Goal: Task Accomplishment & Management: Manage account settings

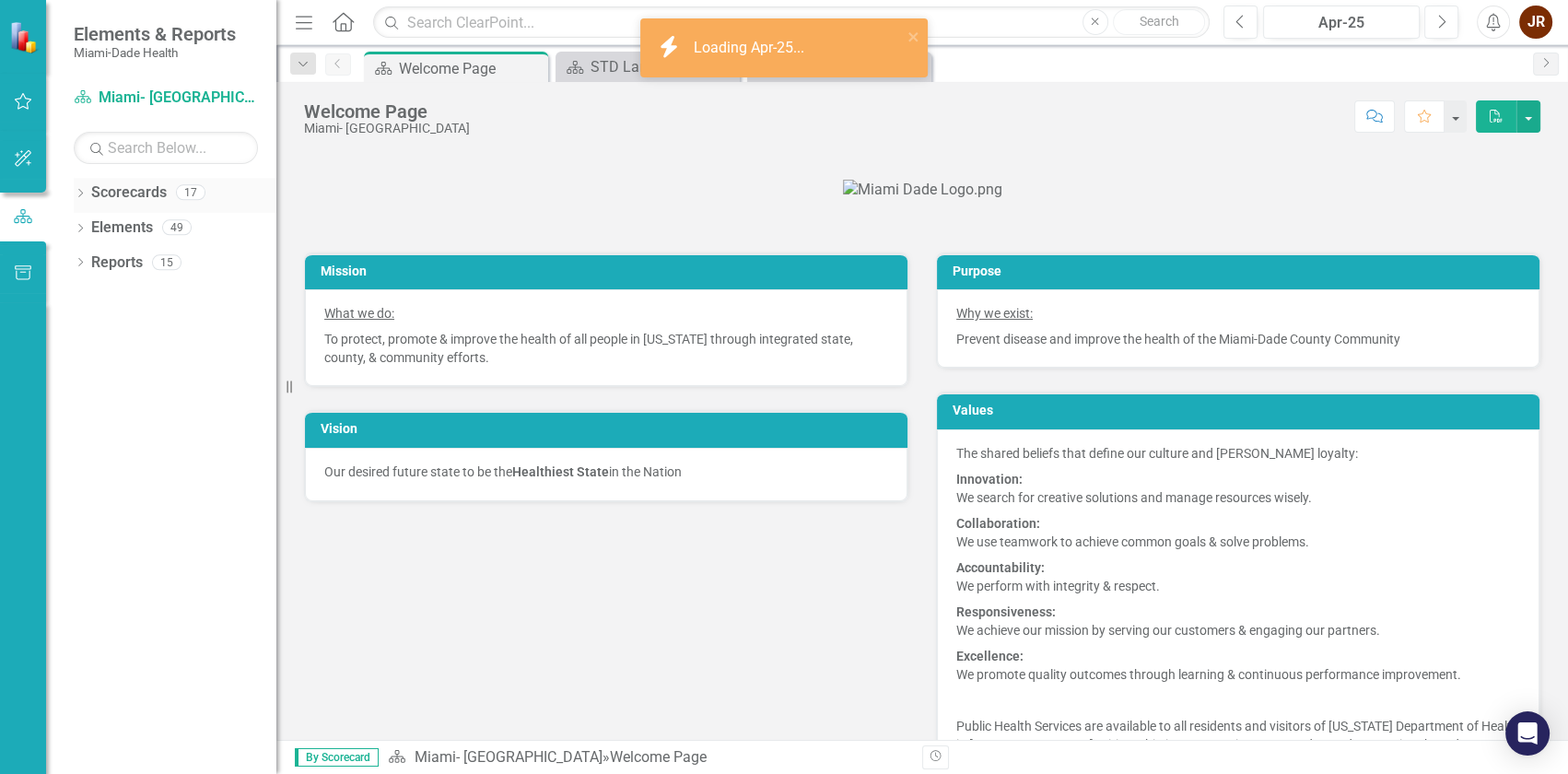
click at [82, 193] on icon "Dropdown" at bounding box center [80, 195] width 13 height 10
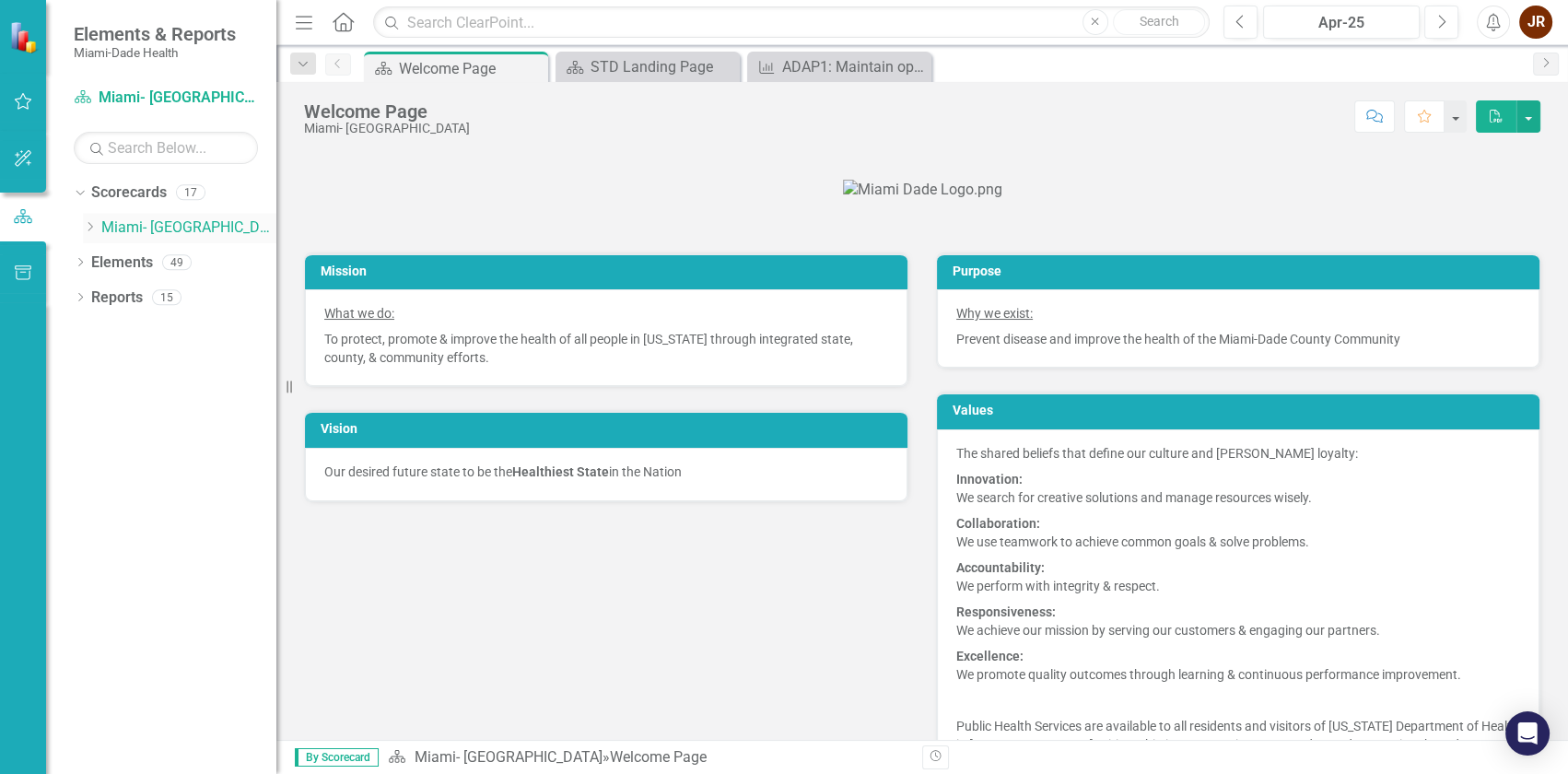
click at [94, 224] on icon "Dropdown" at bounding box center [90, 227] width 14 height 11
click at [114, 290] on div "Dropdown" at bounding box center [108, 297] width 14 height 16
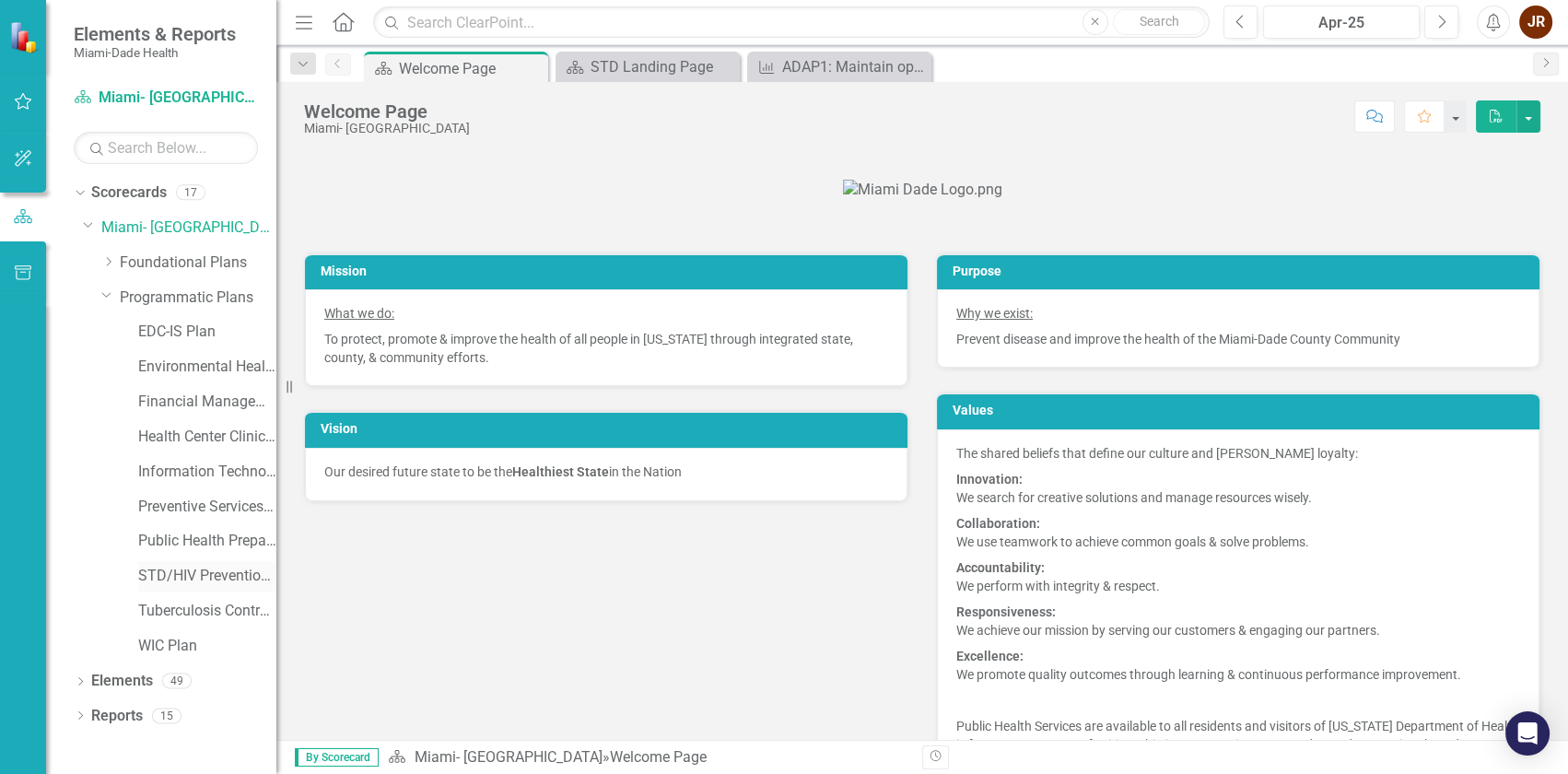
click at [170, 580] on link "STD/HIV Prevention and Control Plan" at bounding box center [207, 576] width 138 height 21
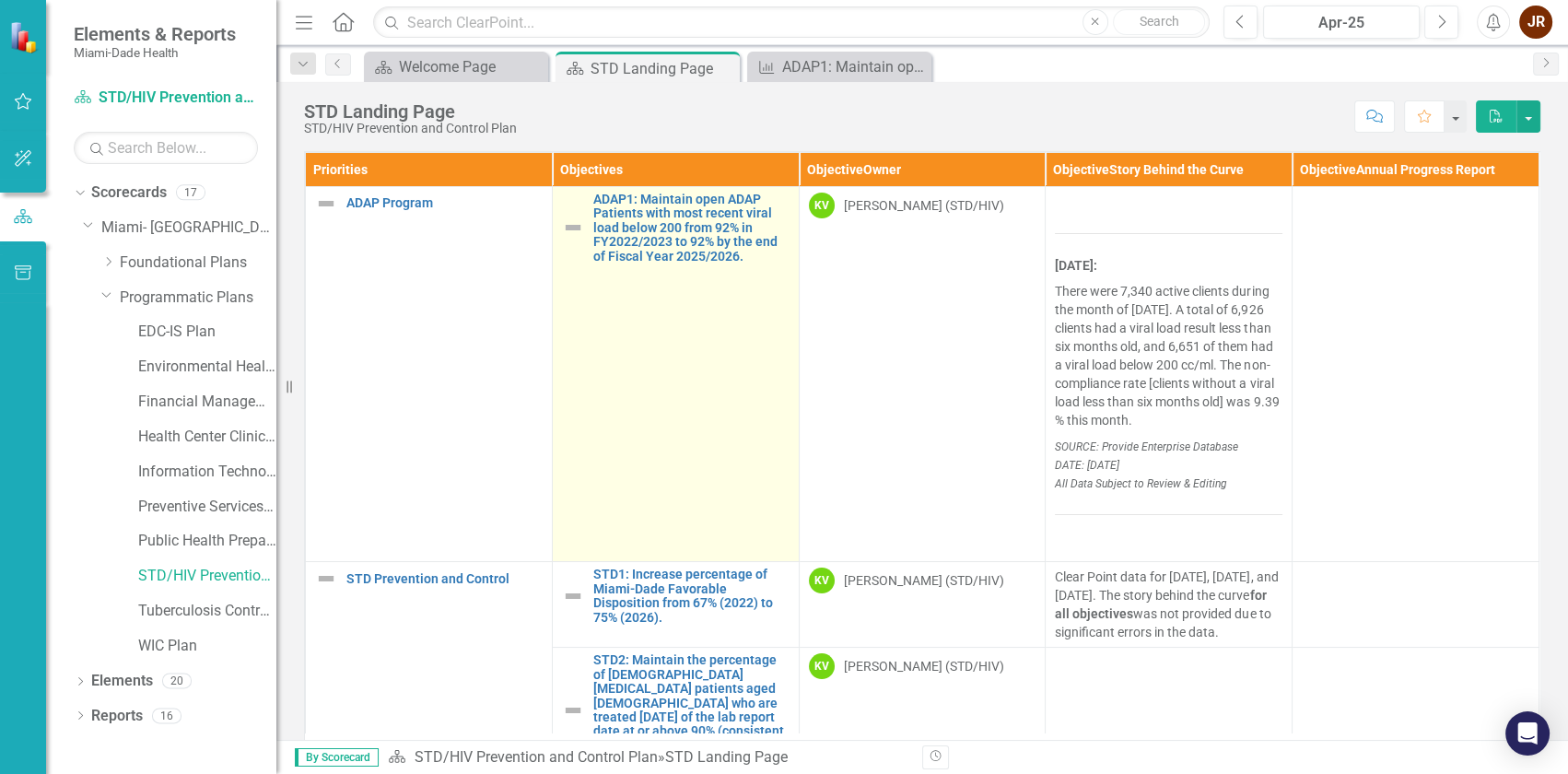
click at [698, 288] on td "ADAP1: Maintain open ADAP Patients with most recent viral load below 200 from 9…" at bounding box center [675, 375] width 247 height 375
click at [735, 234] on link "ADAP1: Maintain open ADAP Patients with most recent viral load below 200 from 9…" at bounding box center [691, 228] width 196 height 71
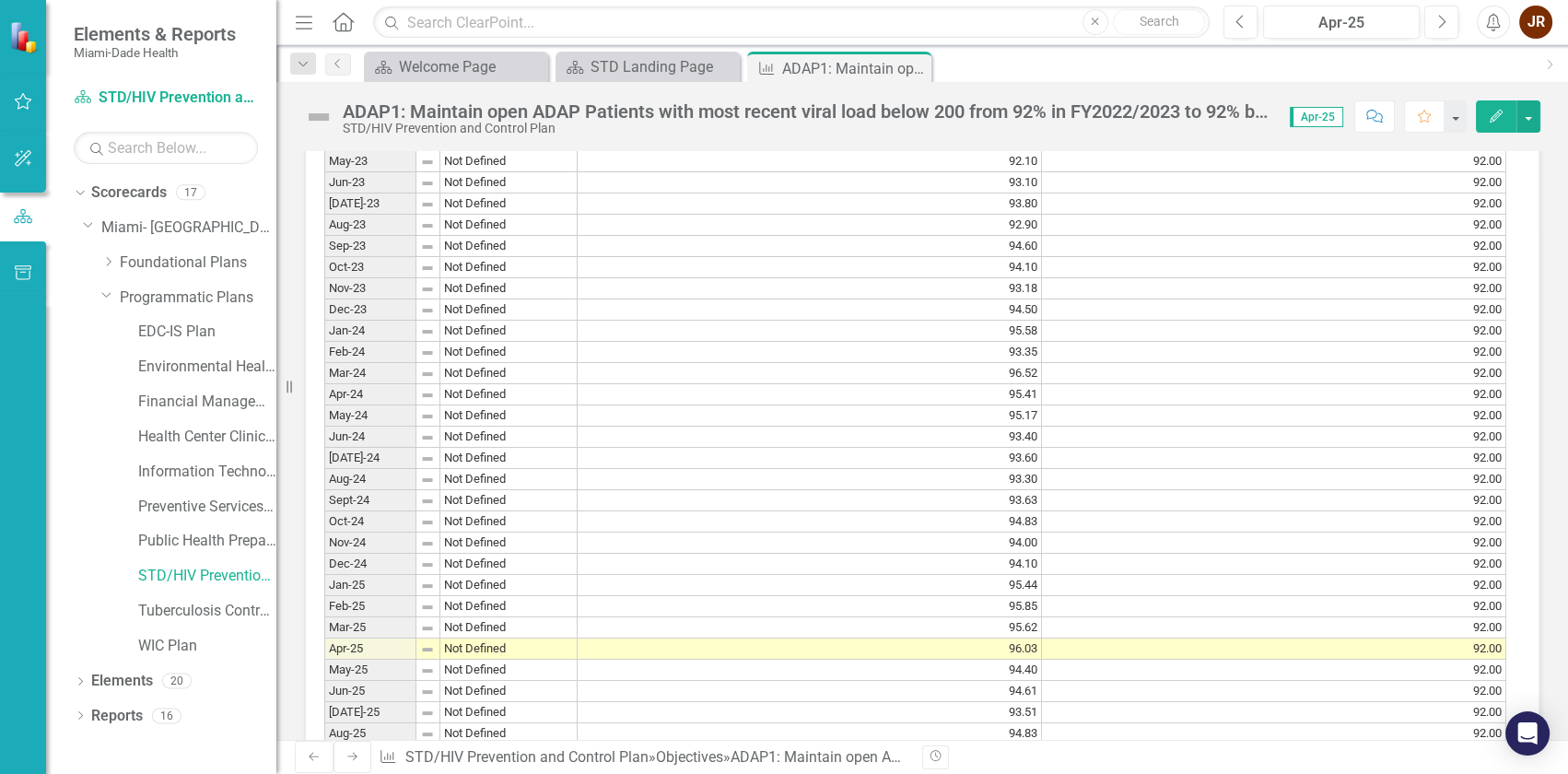
scroll to position [1591, 0]
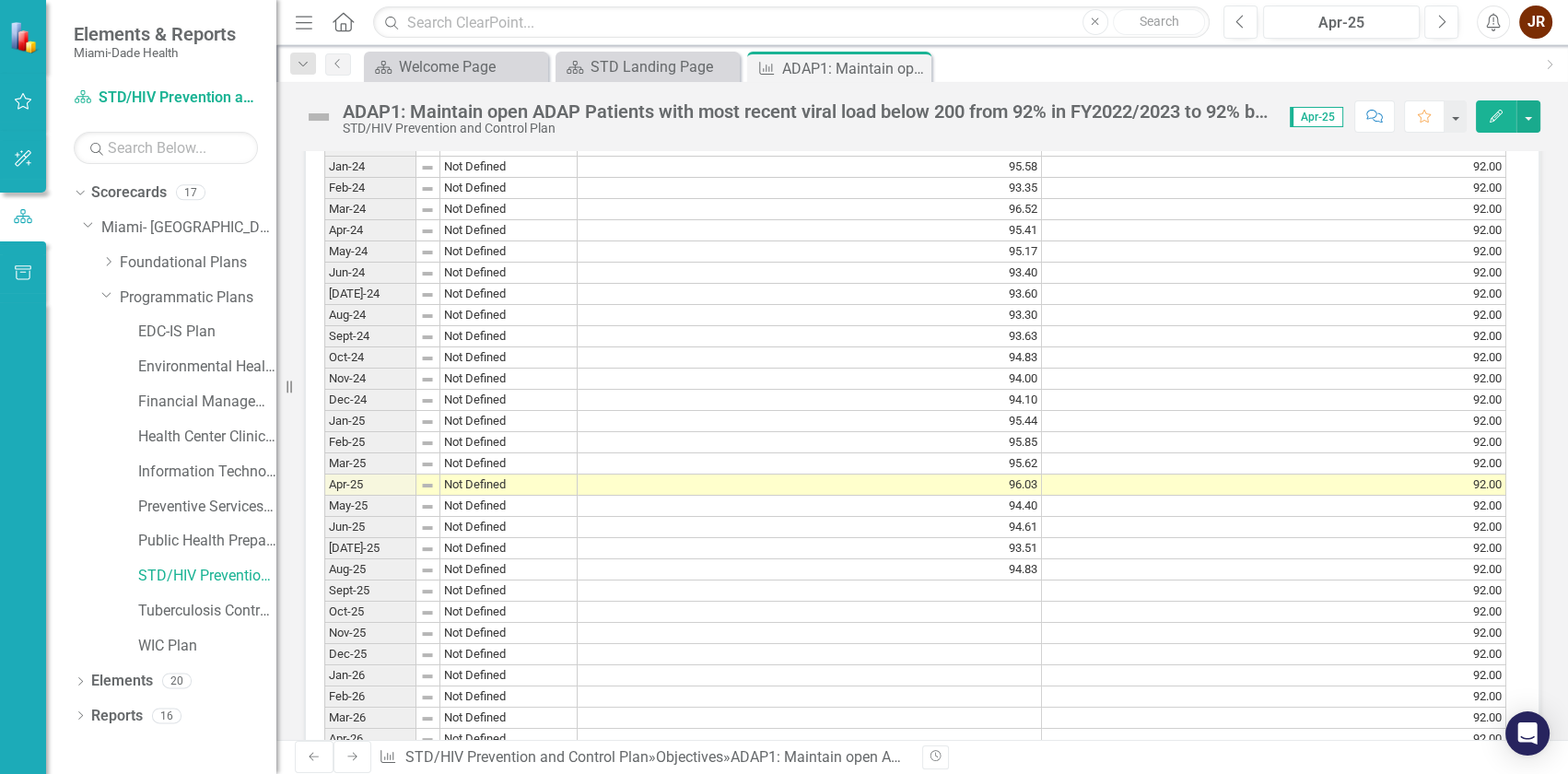
click at [1015, 580] on td "94.83" at bounding box center [810, 570] width 465 height 21
click at [1501, 114] on icon "button" at bounding box center [1496, 117] width 13 height 13
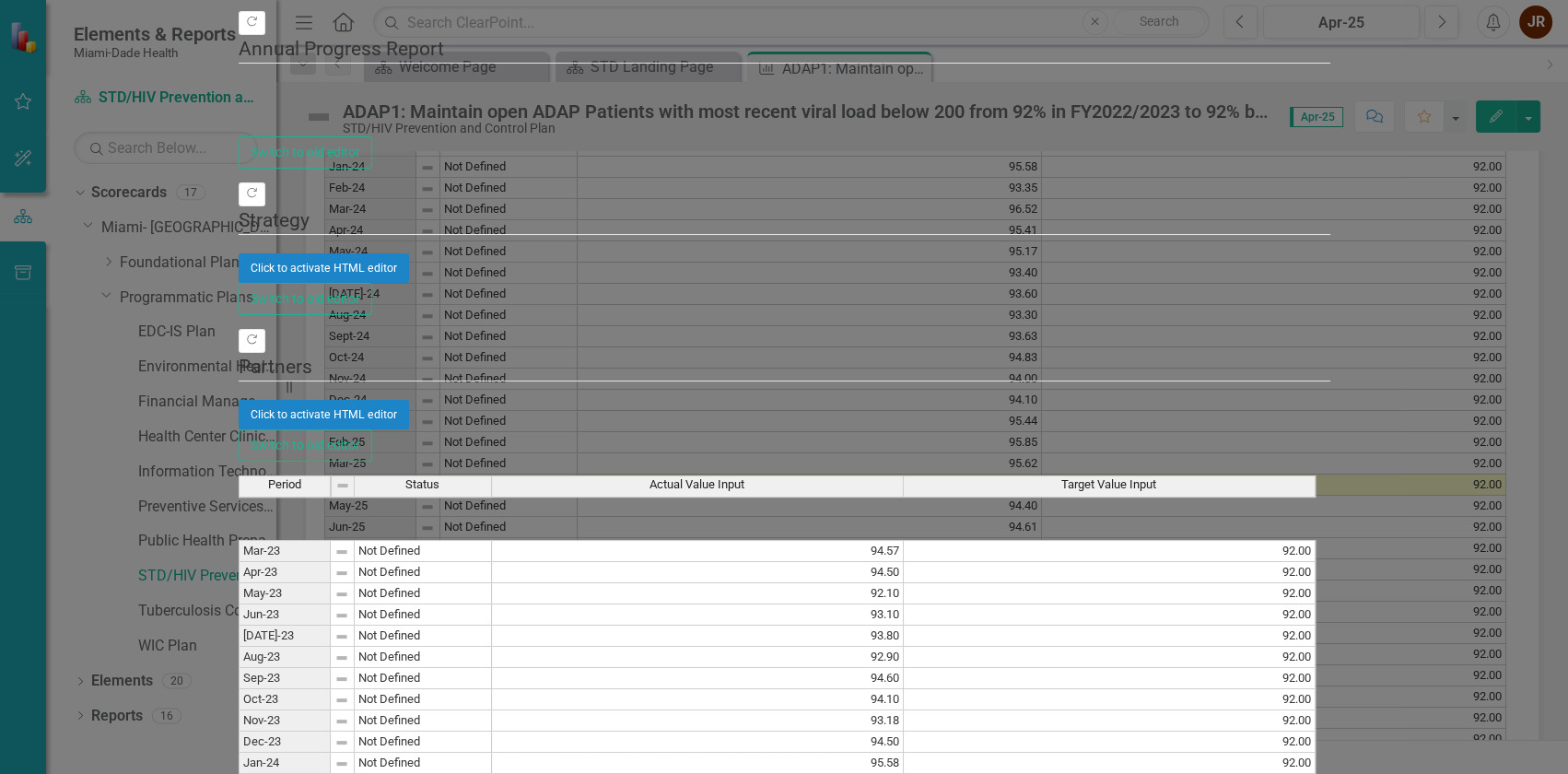
scroll to position [335, 0]
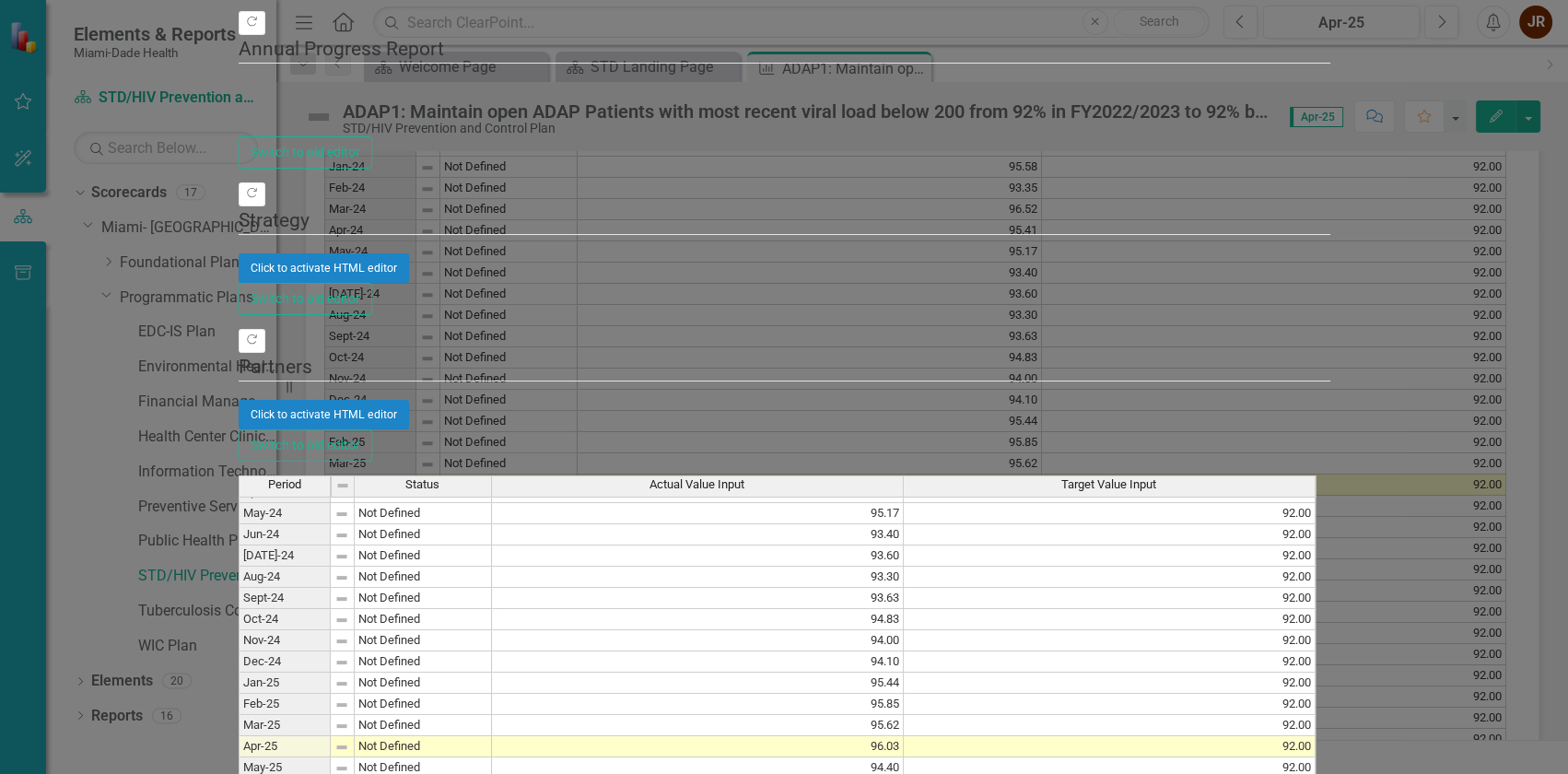
click at [932, 422] on tbody "Mar-23 Not Defined 94.57 92.00 Apr-23 Not Defined 94.50 92.00 May-23 Not Define…" at bounding box center [777, 725] width 1077 height 1039
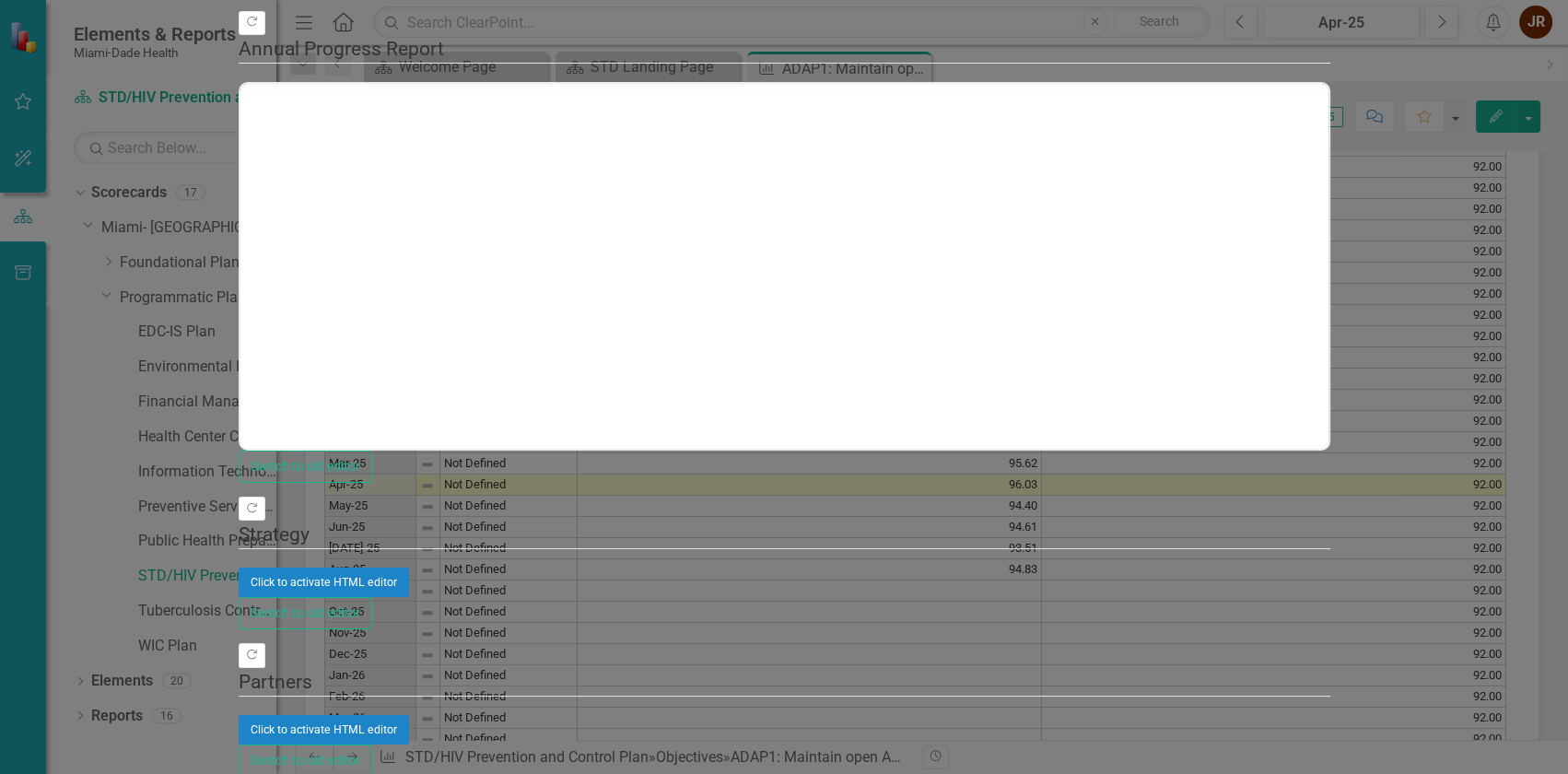
scroll to position [0, 0]
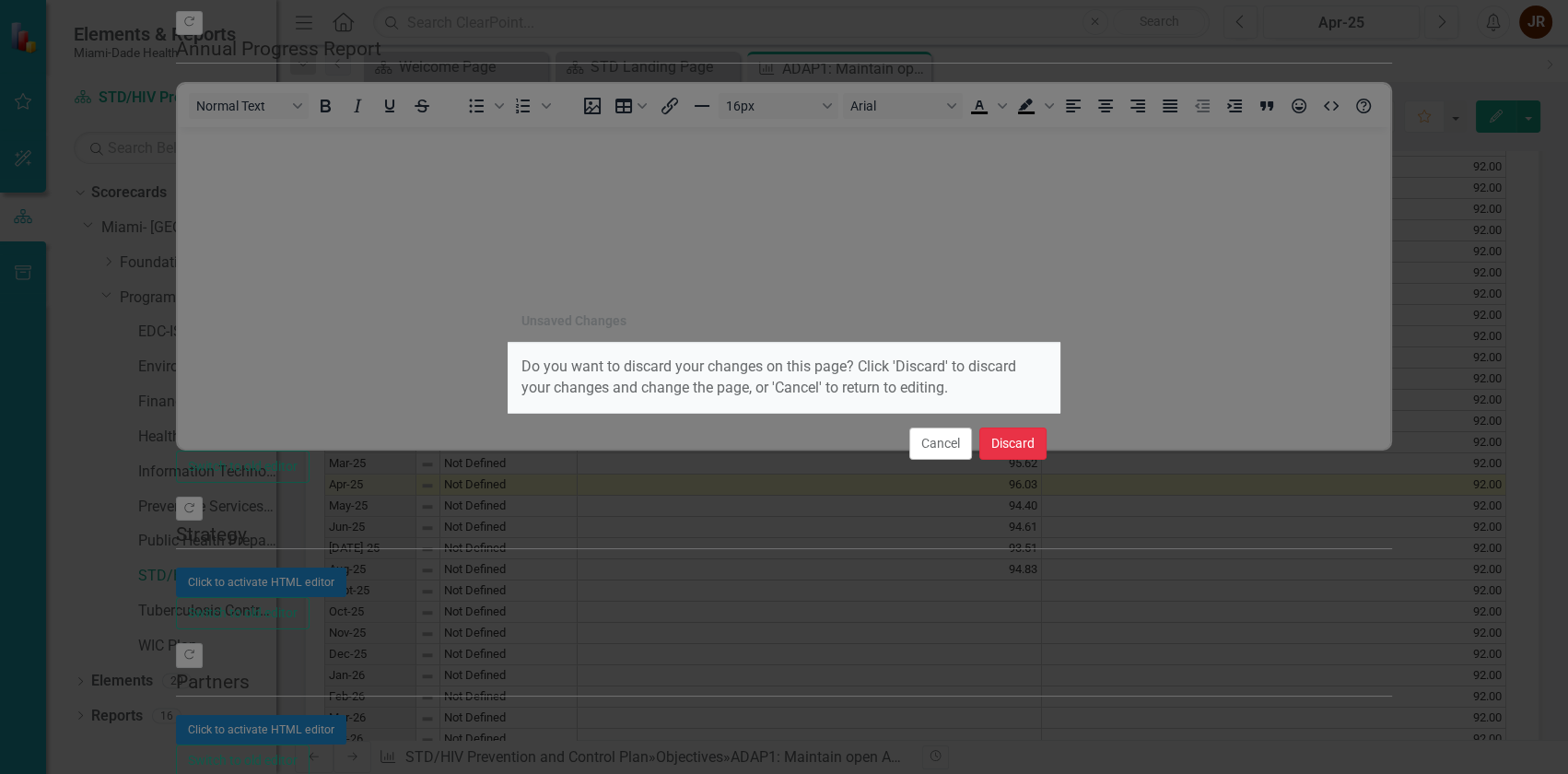
click at [998, 446] on button "Discard" at bounding box center [1013, 443] width 67 height 33
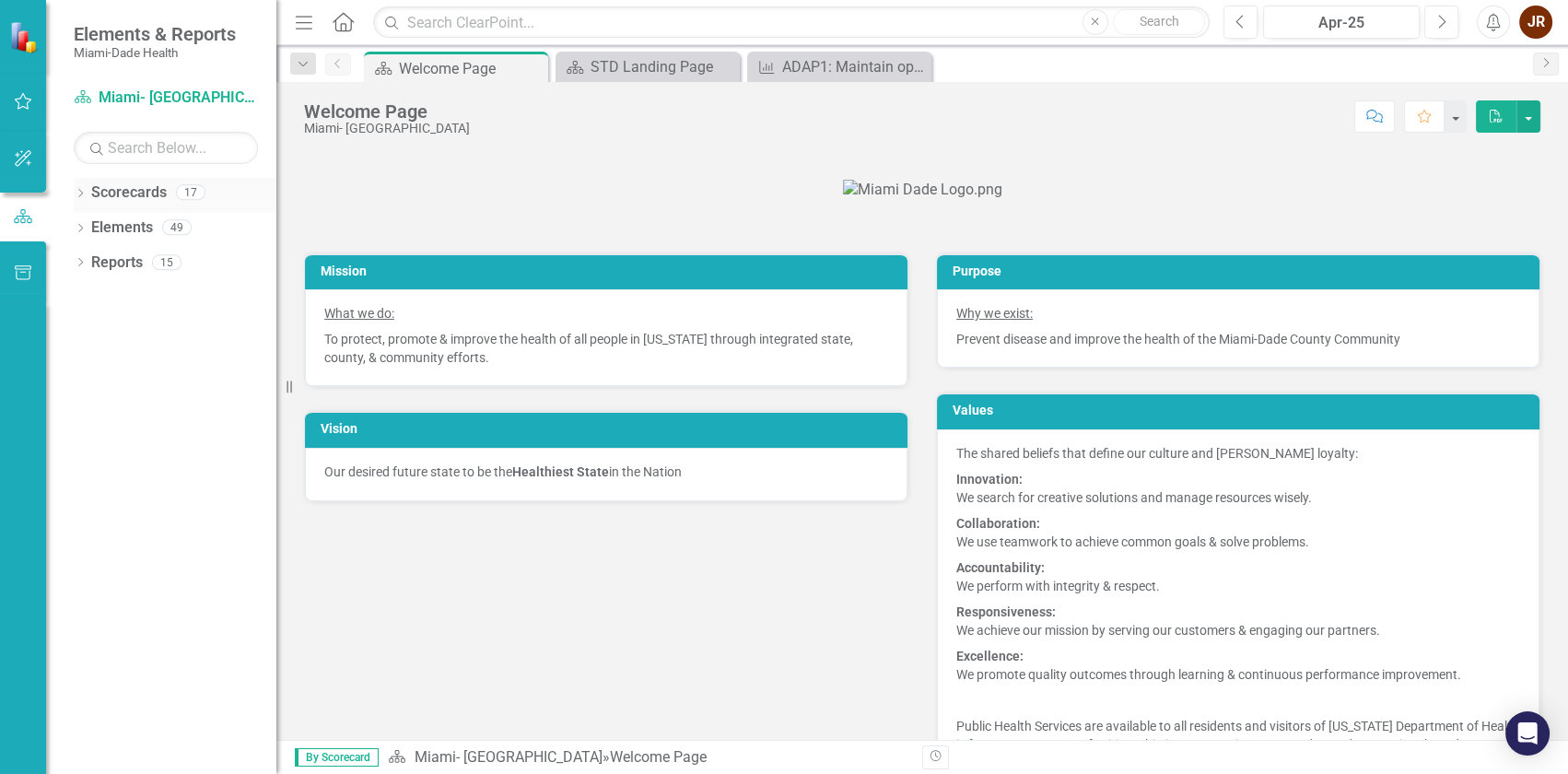
click at [84, 193] on icon "Dropdown" at bounding box center [80, 195] width 13 height 10
click at [92, 223] on icon "Dropdown" at bounding box center [90, 227] width 14 height 11
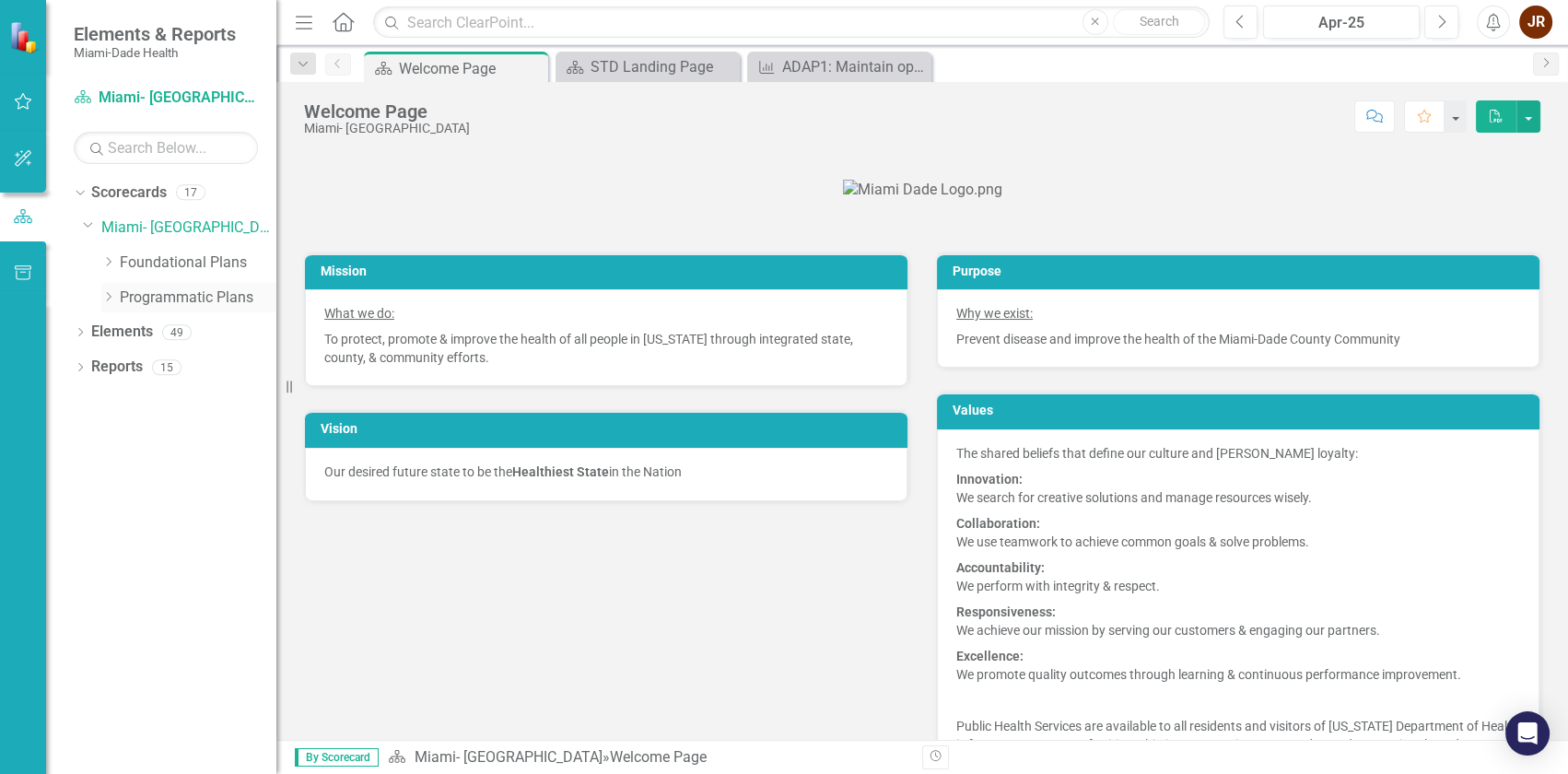
click at [110, 295] on icon at bounding box center [109, 297] width 5 height 9
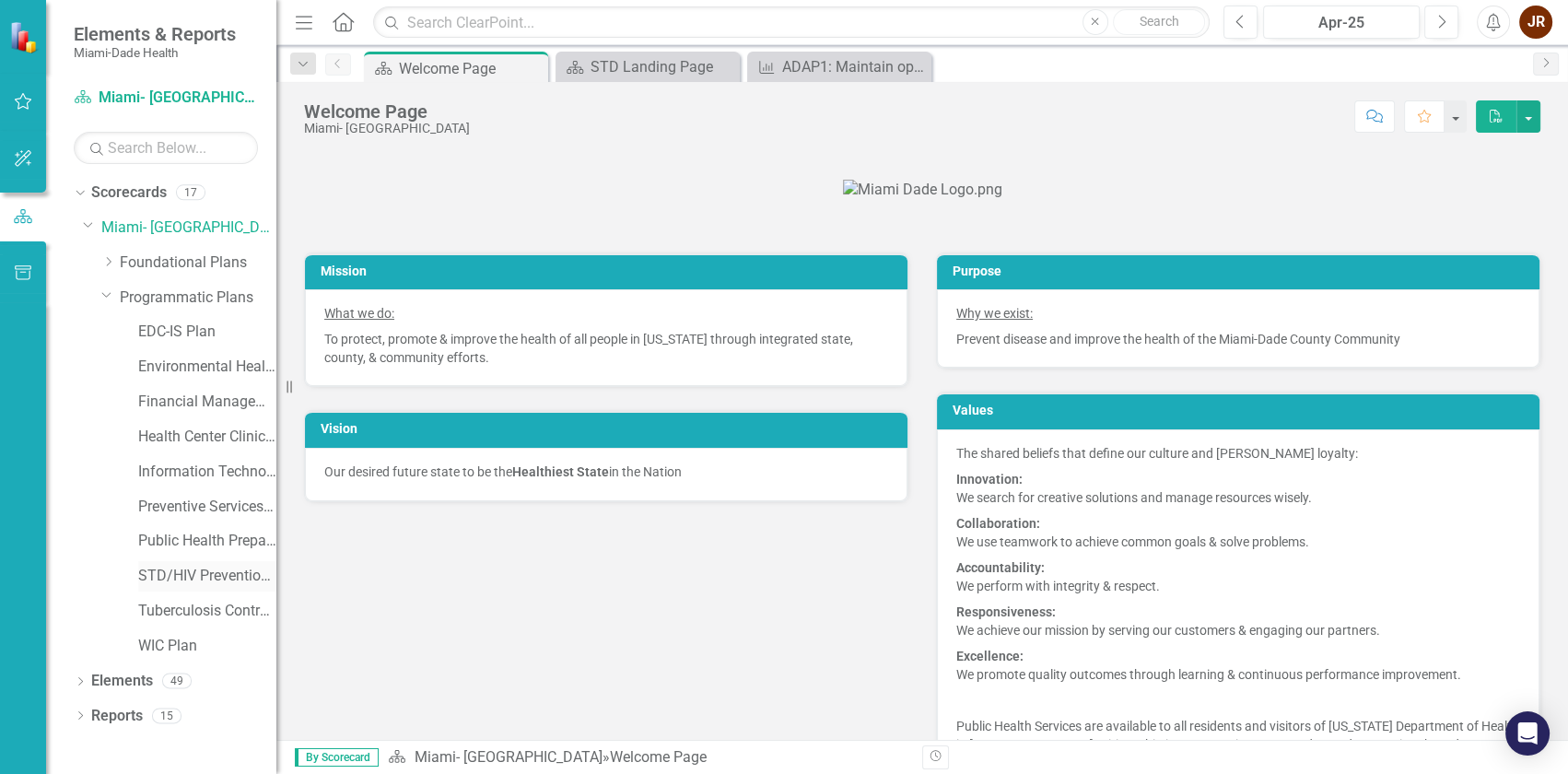
click at [165, 572] on link "STD/HIV Prevention and Control Plan" at bounding box center [207, 576] width 138 height 21
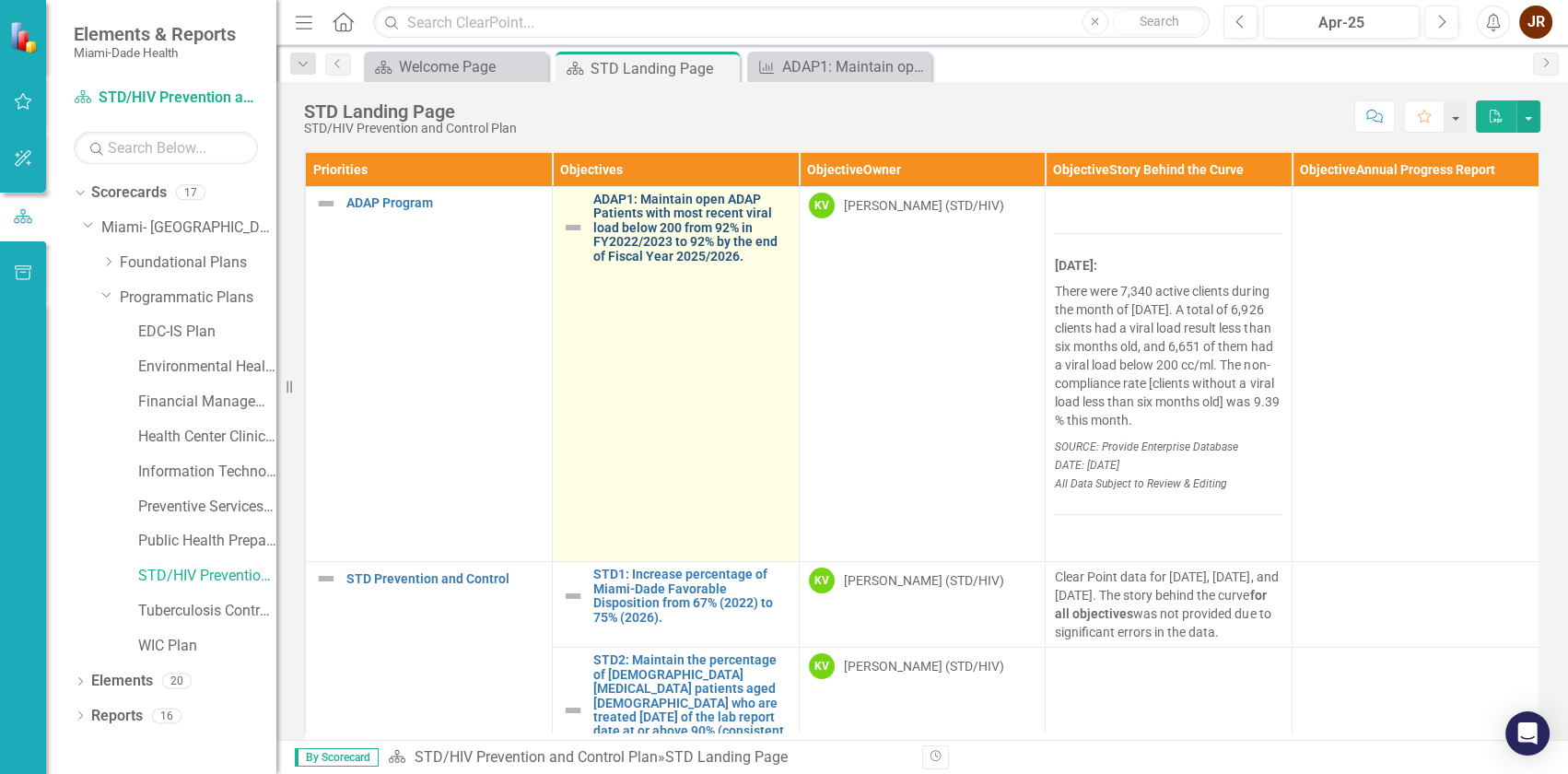
click at [668, 252] on link "ADAP1: Maintain open ADAP Patients with most recent viral load below 200 from 9…" at bounding box center [691, 228] width 196 height 71
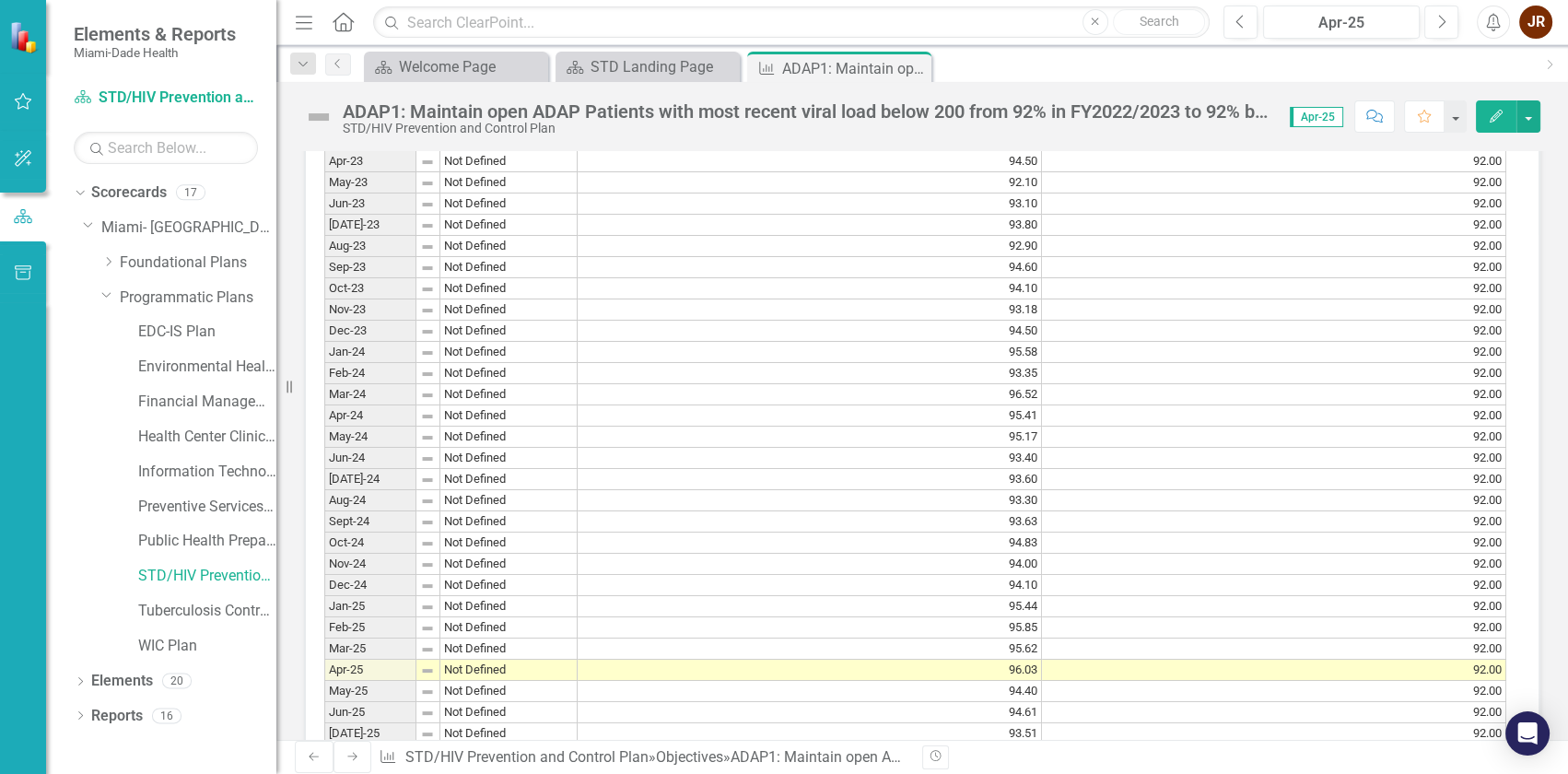
scroll to position [1507, 0]
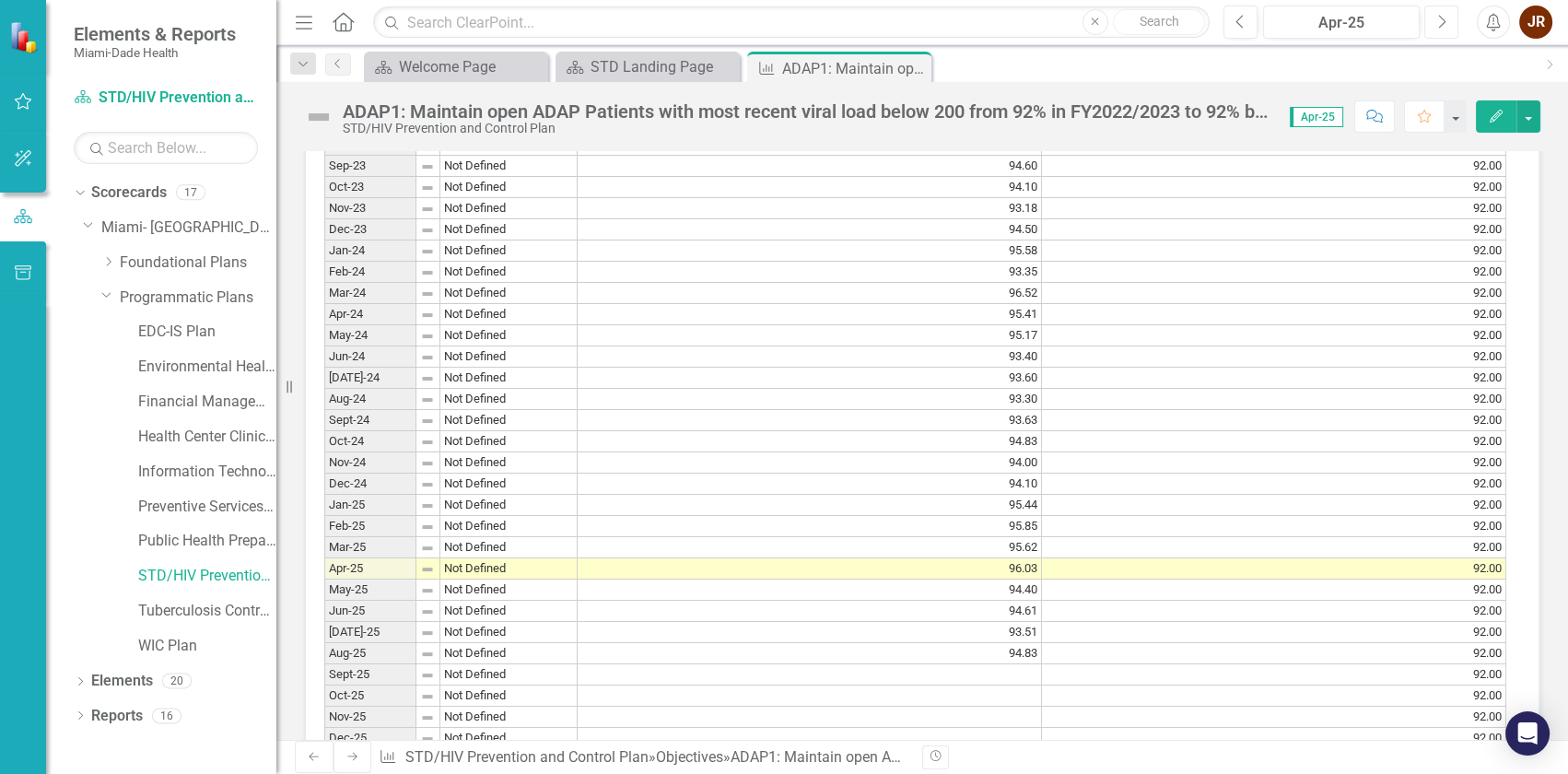
click at [1445, 16] on icon "Next" at bounding box center [1441, 22] width 10 height 17
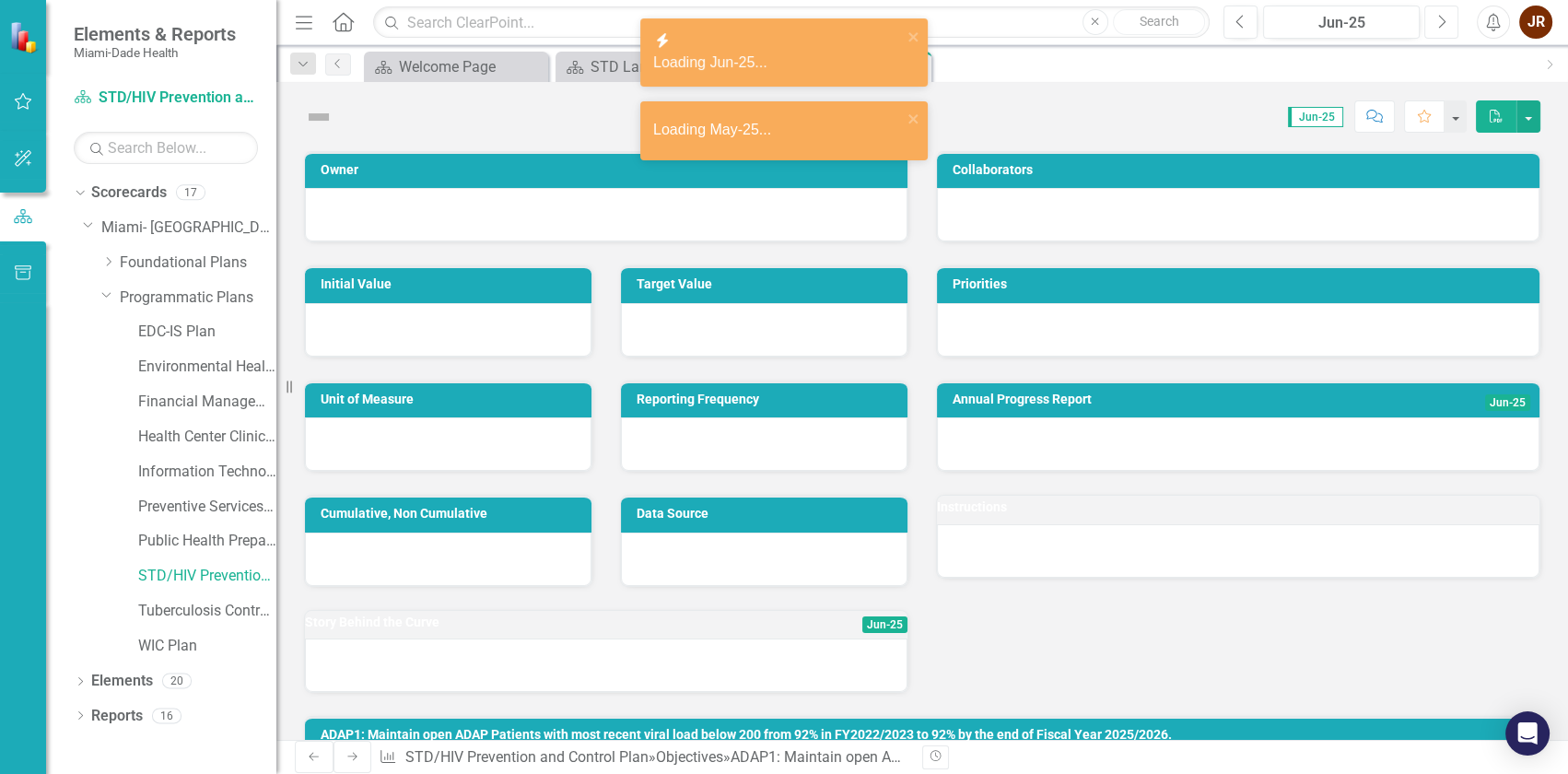
click at [1445, 16] on icon "Next" at bounding box center [1441, 22] width 10 height 17
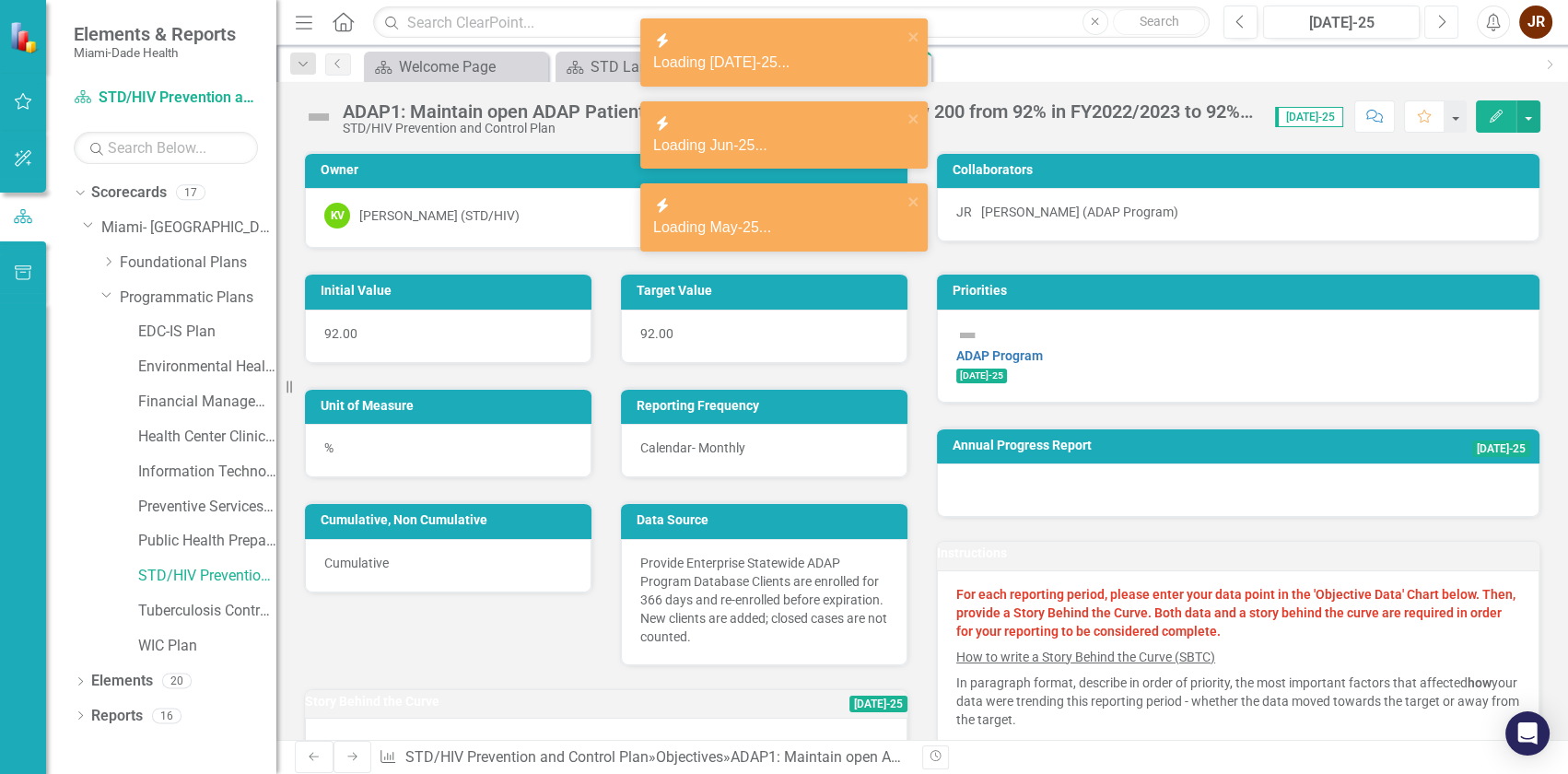
click at [1445, 16] on icon "Next" at bounding box center [1441, 22] width 10 height 17
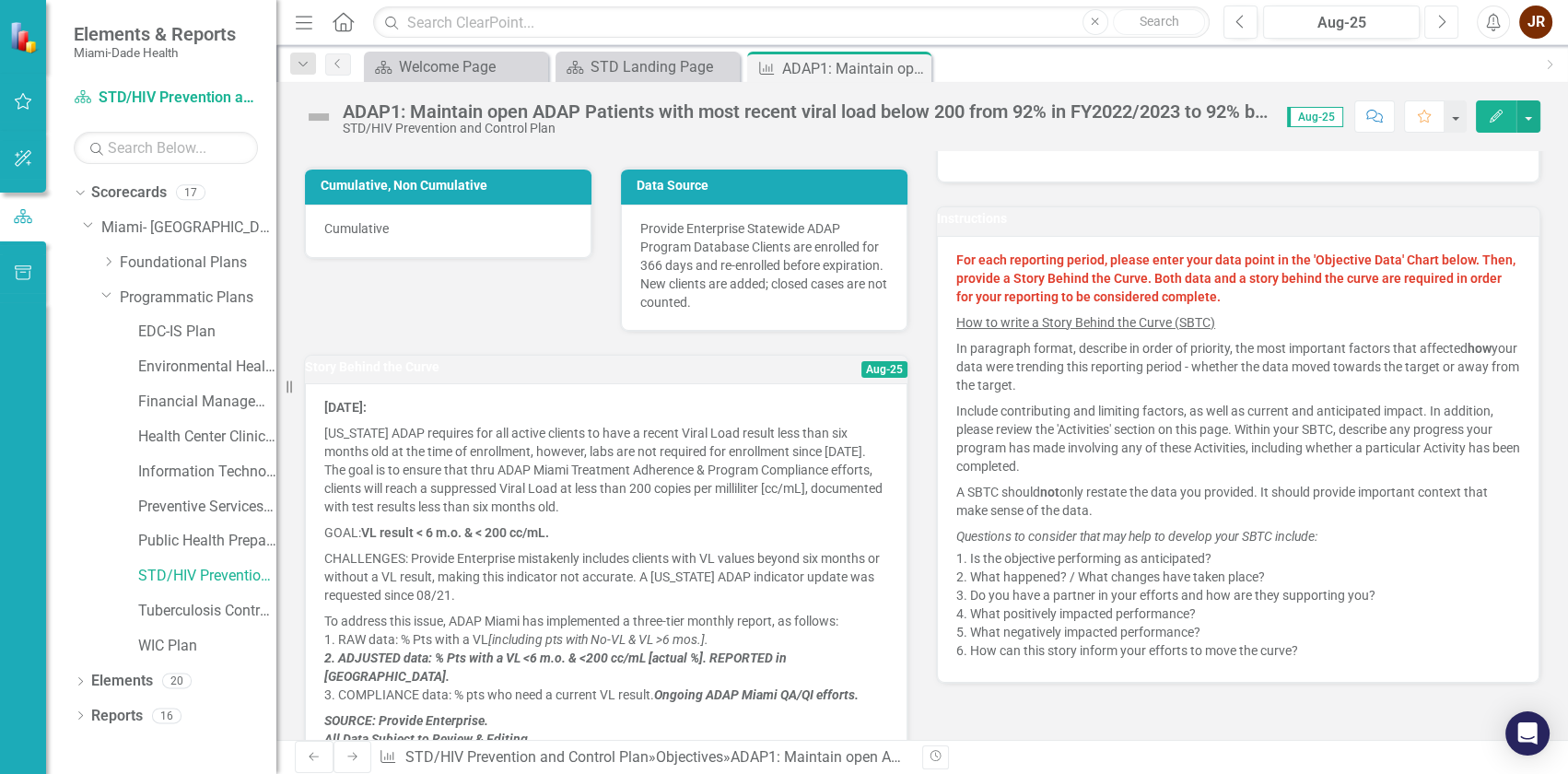
scroll to position [418, 0]
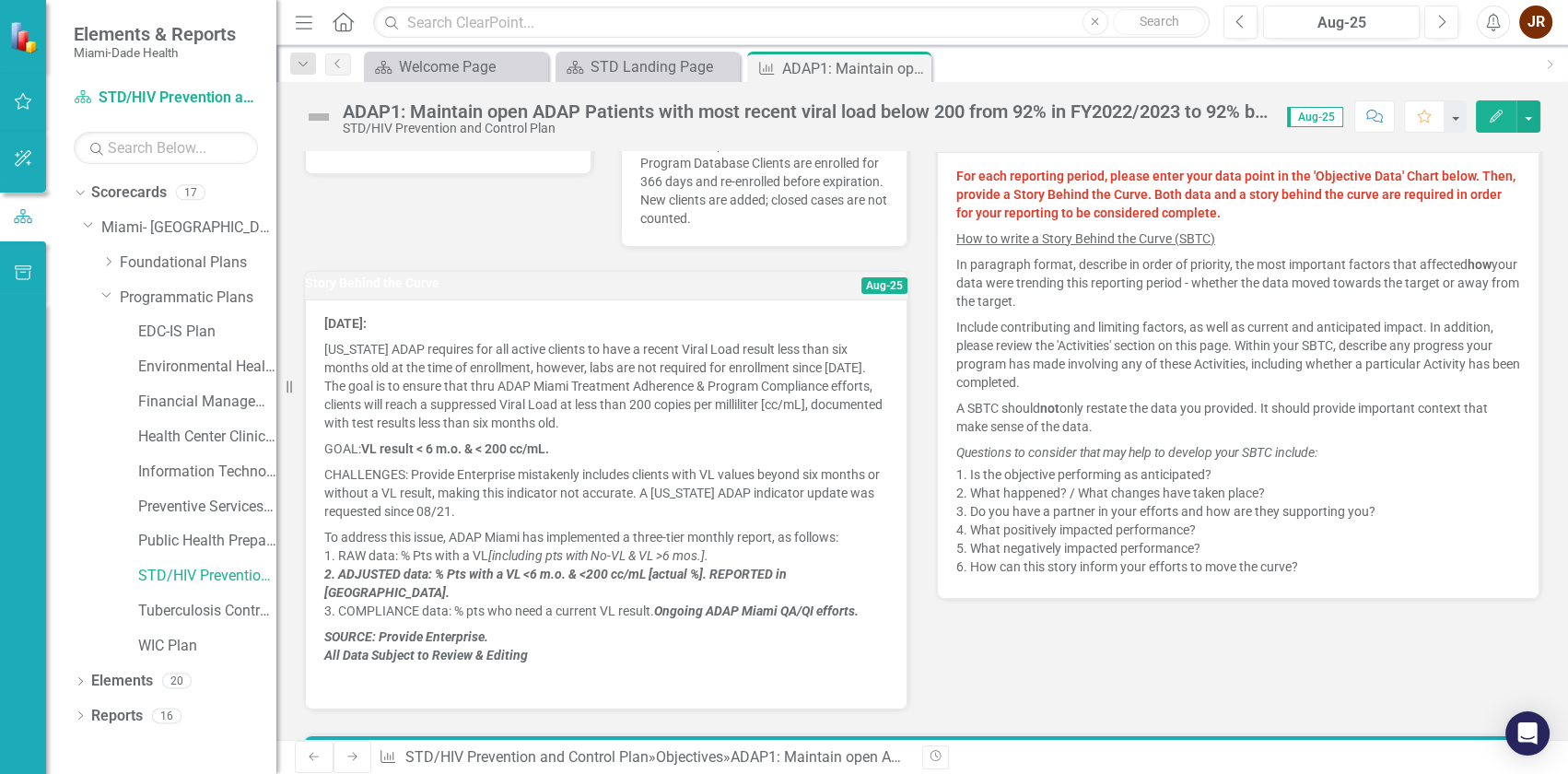
drag, startPoint x: 516, startPoint y: 645, endPoint x: 414, endPoint y: 563, distance: 130.9
click at [414, 563] on span "[DATE]: [US_STATE] ADAP requires for all active clients to have a recent Viral …" at bounding box center [606, 502] width 564 height 376
drag, startPoint x: 332, startPoint y: 359, endPoint x: 401, endPoint y: 355, distance: 69.1
click at [401, 355] on p "[US_STATE] ADAP requires for all active clients to have a recent Viral Load res…" at bounding box center [606, 386] width 564 height 100
click at [1497, 112] on icon "button" at bounding box center [1496, 117] width 13 height 13
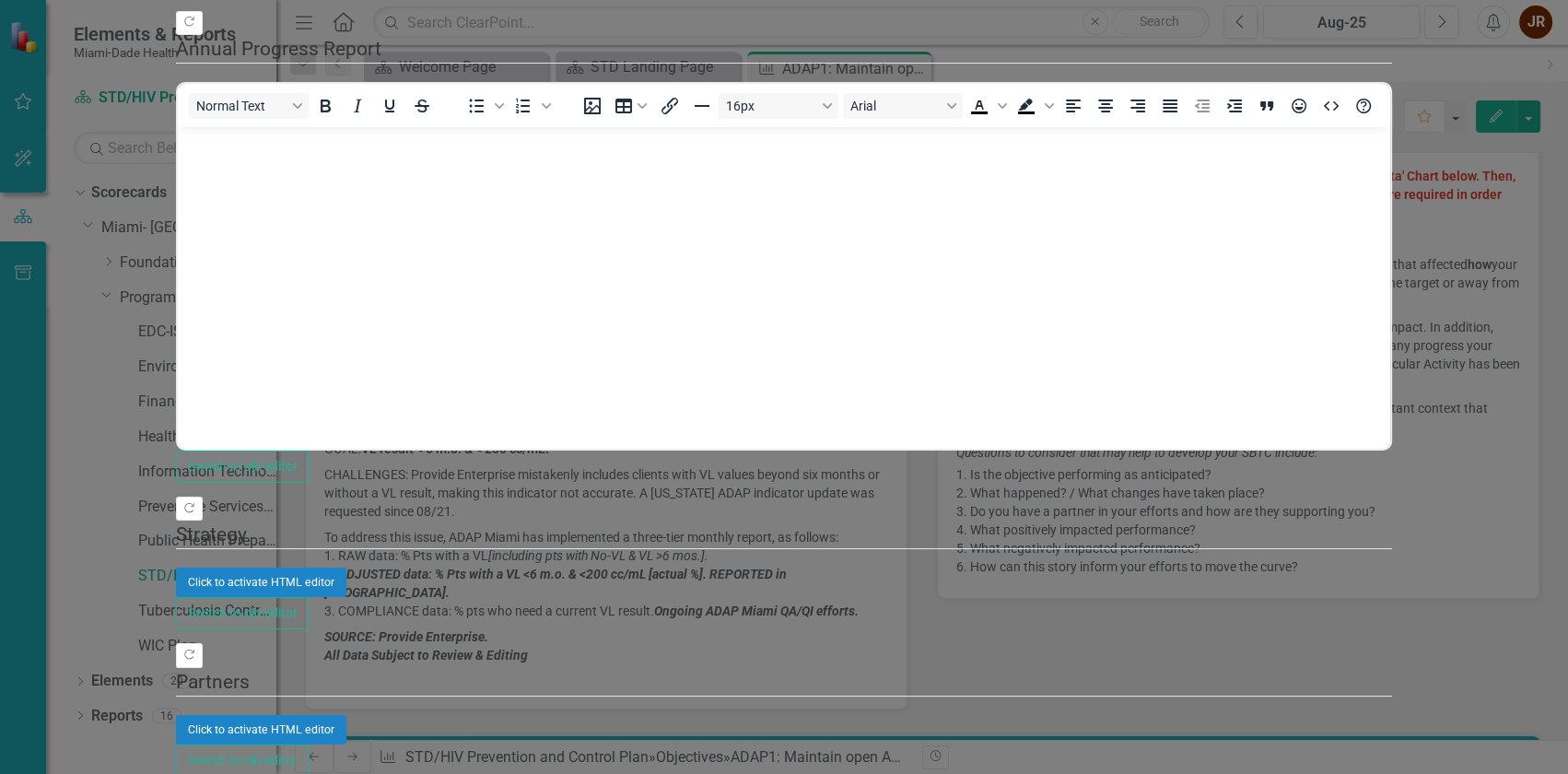
type textarea "94.88"
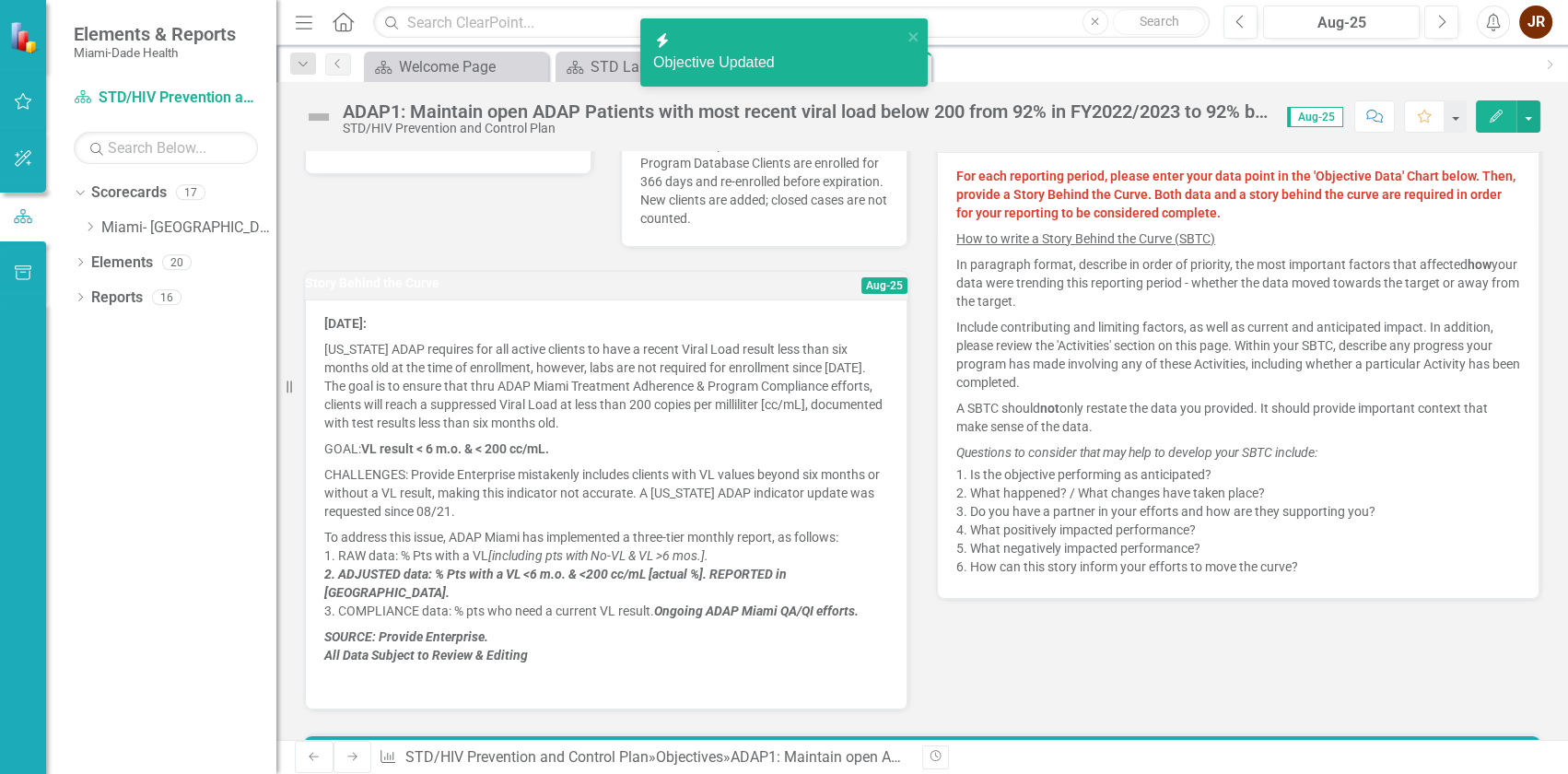
drag, startPoint x: 527, startPoint y: 637, endPoint x: 506, endPoint y: 642, distance: 21.6
click at [506, 642] on p "SOURCE: Provide Enterprise. All Data Subject to Review & Editing" at bounding box center [606, 645] width 564 height 44
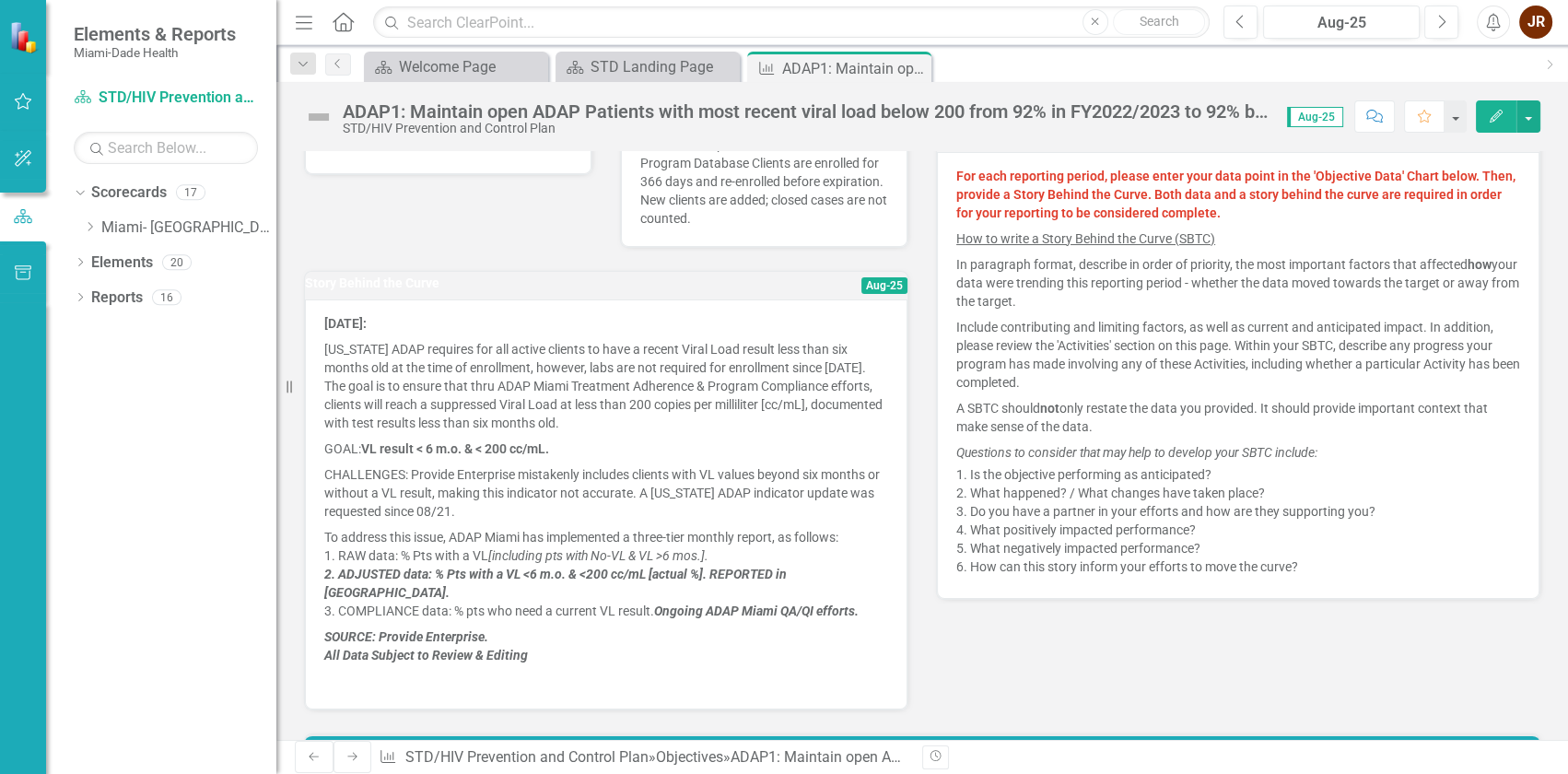
click at [636, 290] on h3 "Story Behind the Curve" at bounding box center [530, 283] width 450 height 14
click at [1497, 114] on icon "button" at bounding box center [1496, 117] width 13 height 13
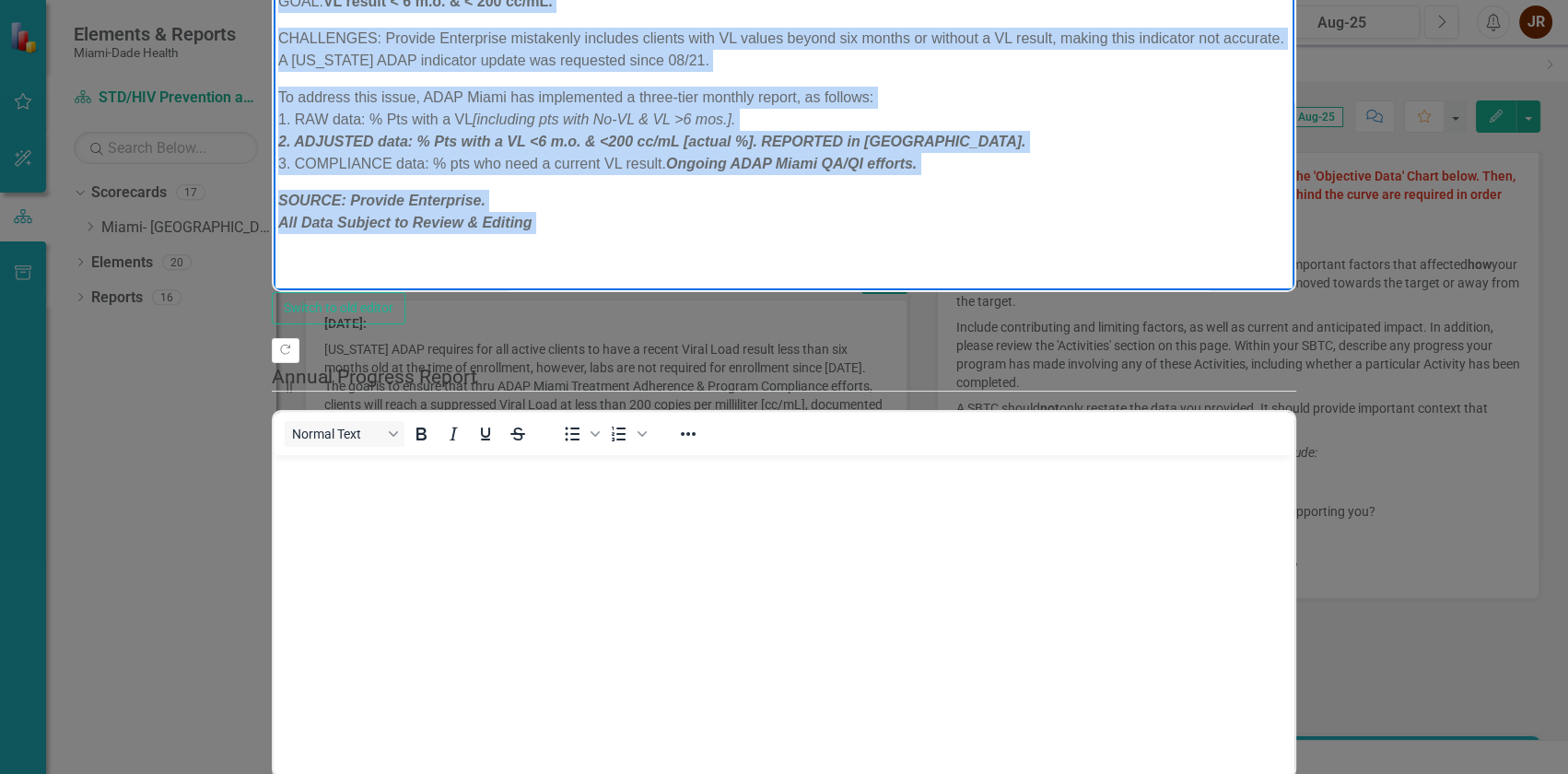
scroll to position [0, 0]
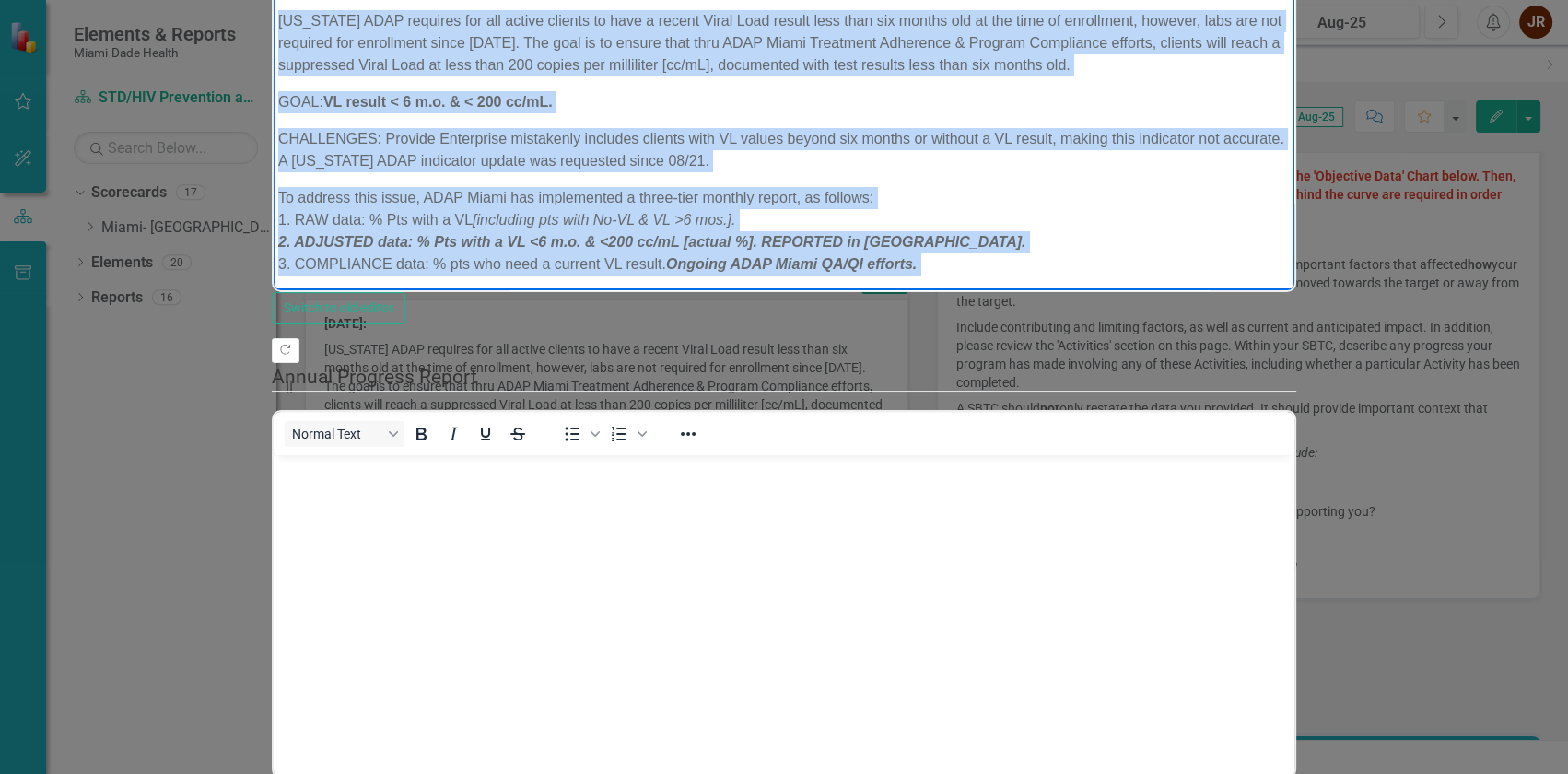
drag, startPoint x: 580, startPoint y: 239, endPoint x: 715, endPoint y: 210, distance: 138.1
click at [273, 0] on html "[DATE]: [US_STATE] ADAP requires for all active clients to have a recent Viral …" at bounding box center [784, 180] width 1021 height 422
copy body "LOREMI 8536: Dolorsi AMET consecte adi eli seddoe tempori ut labo e dolore Magn…"
